Goal: Information Seeking & Learning: Find contact information

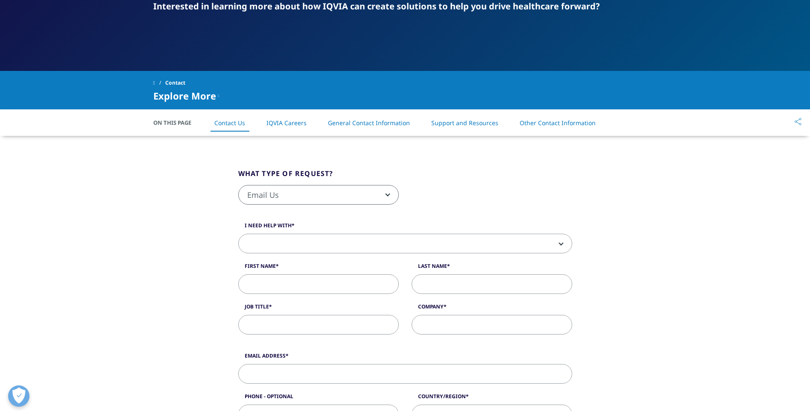
click at [372, 125] on link "General Contact Information" at bounding box center [369, 123] width 82 height 8
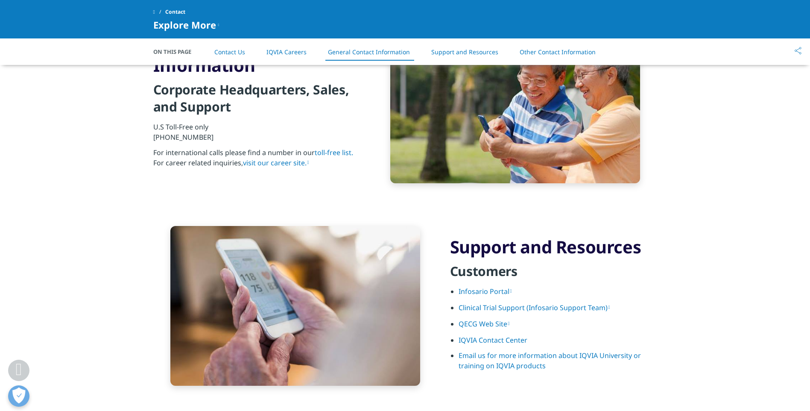
scroll to position [964, 0]
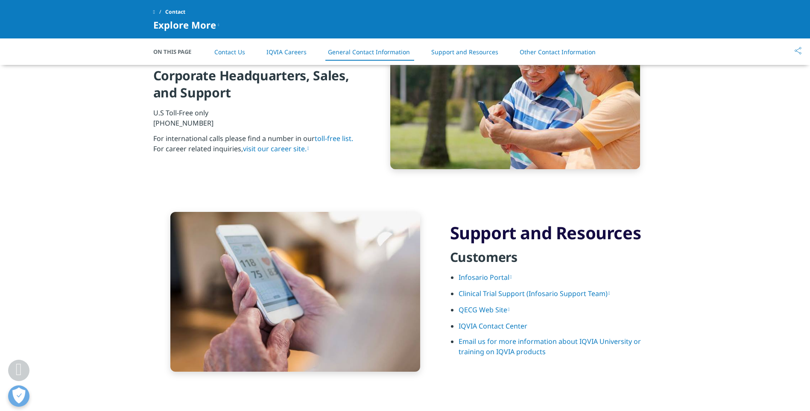
click at [505, 294] on link "Clinical Trial Support (Infosario Support Team)" at bounding box center [535, 293] width 152 height 9
click at [489, 327] on link "IQVIA Contact Center" at bounding box center [493, 325] width 69 height 9
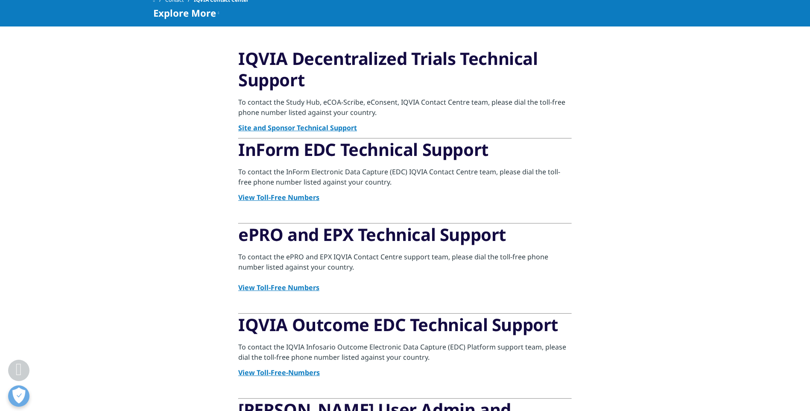
scroll to position [171, 0]
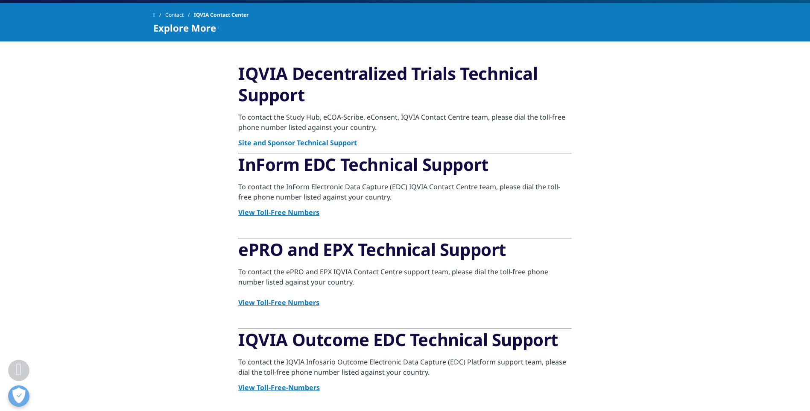
click at [274, 142] on link "Site and Sponsor Technical Support" at bounding box center [297, 142] width 119 height 9
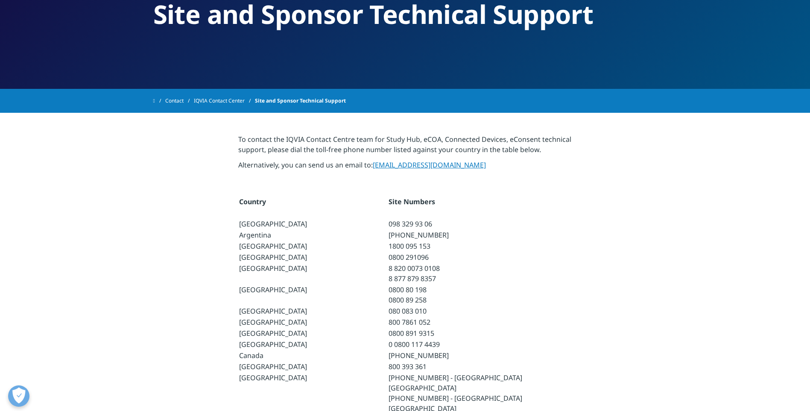
scroll to position [85, 0]
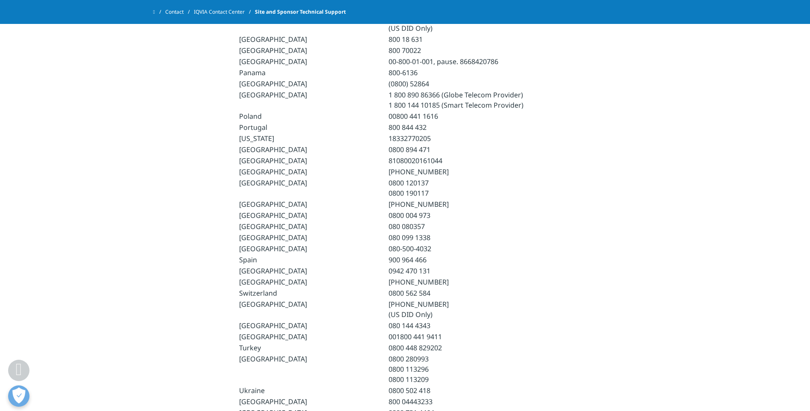
scroll to position [1195, 0]
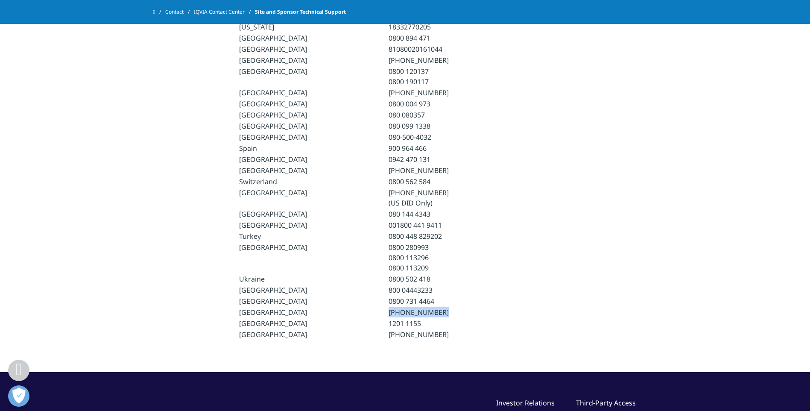
drag, startPoint x: 354, startPoint y: 346, endPoint x: 421, endPoint y: 343, distance: 66.2
click at [421, 317] on td "[PHONE_NUMBER]" at bounding box center [456, 312] width 149 height 10
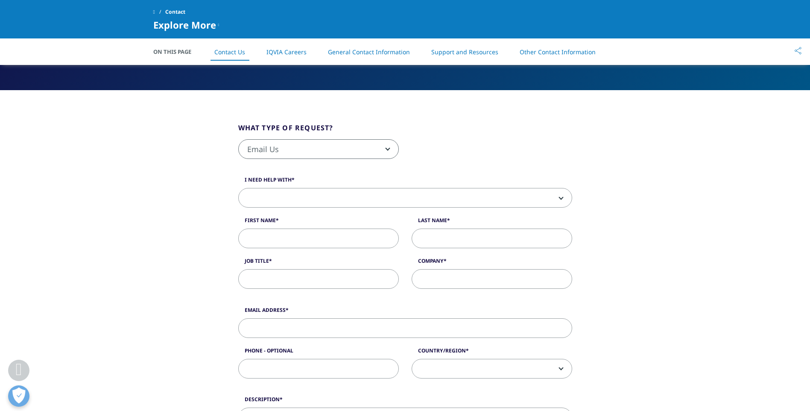
scroll to position [213, 0]
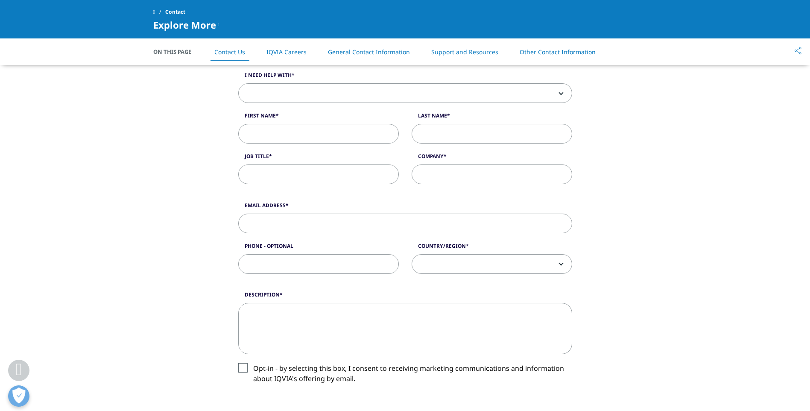
click at [400, 53] on link "General Contact Information" at bounding box center [369, 52] width 82 height 8
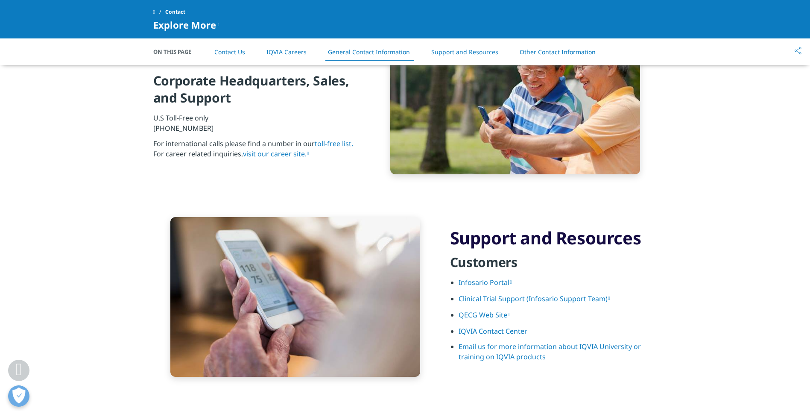
scroll to position [1011, 0]
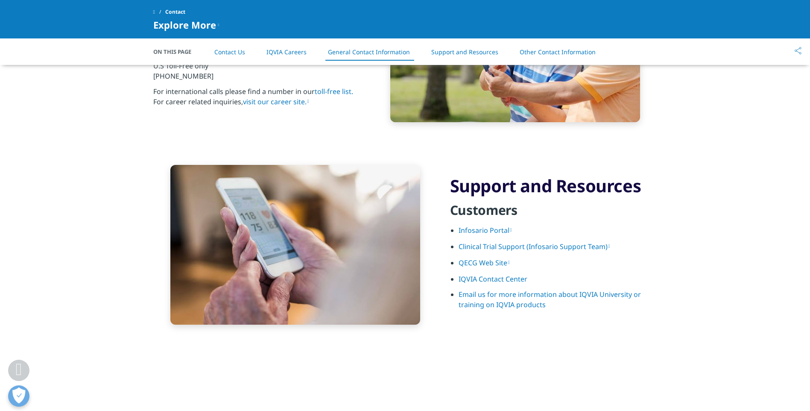
click at [481, 280] on link "IQVIA Contact Center" at bounding box center [493, 278] width 69 height 9
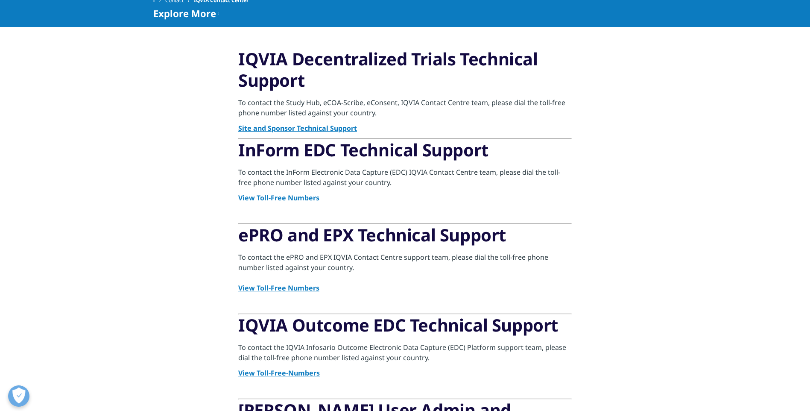
scroll to position [85, 0]
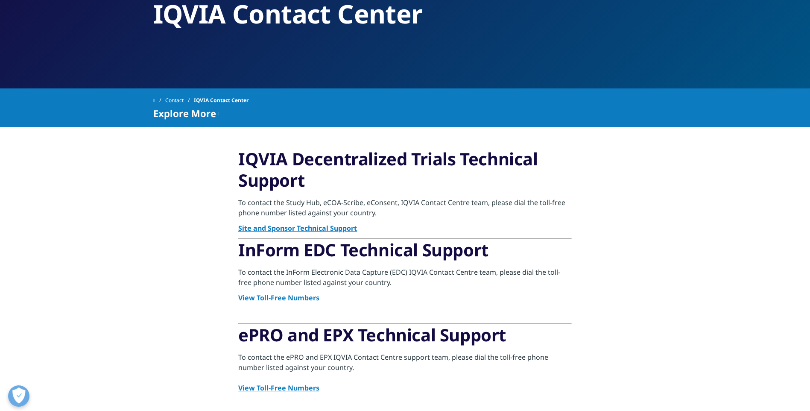
click at [272, 229] on link "Site and Sponsor Technical Support" at bounding box center [297, 227] width 119 height 9
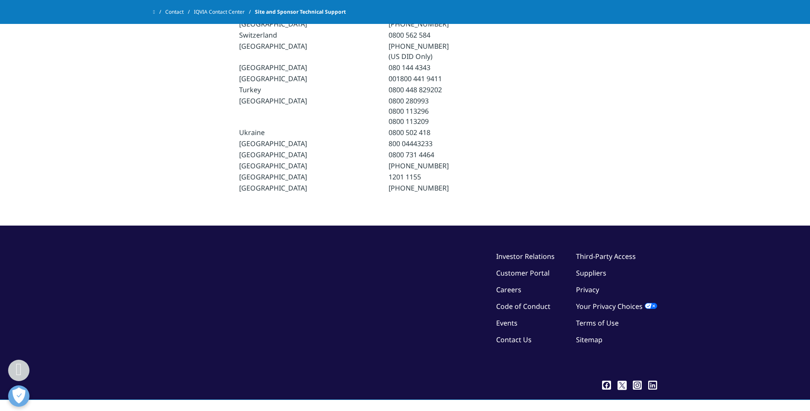
scroll to position [1278, 0]
